Goal: Navigation & Orientation: Find specific page/section

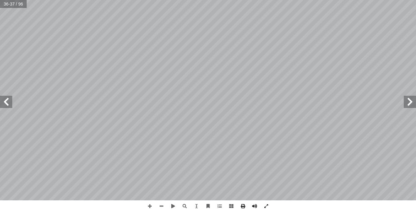
click at [7, 100] on span at bounding box center [6, 102] width 12 height 12
click at [6, 103] on span at bounding box center [6, 102] width 12 height 12
click at [410, 104] on span at bounding box center [410, 102] width 12 height 12
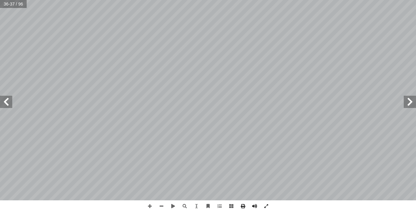
click at [410, 104] on span at bounding box center [410, 102] width 12 height 12
click at [4, 102] on span at bounding box center [6, 102] width 12 height 12
